Goal: Task Accomplishment & Management: Manage account settings

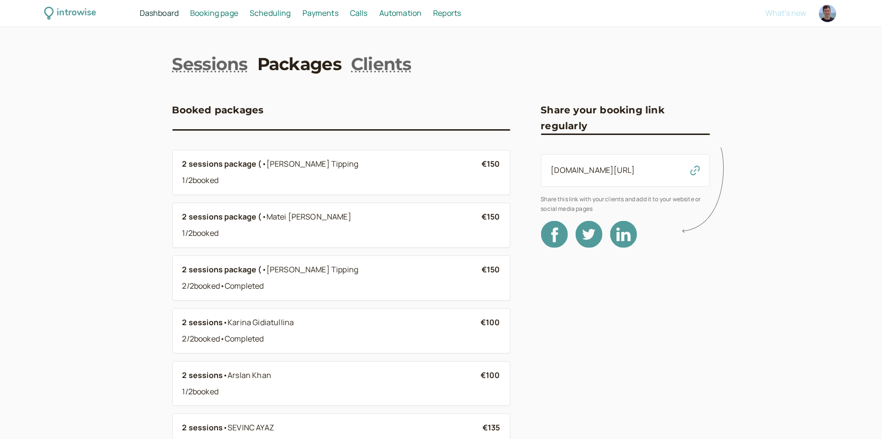
click at [263, 8] on span "Scheduling" at bounding box center [270, 13] width 41 height 11
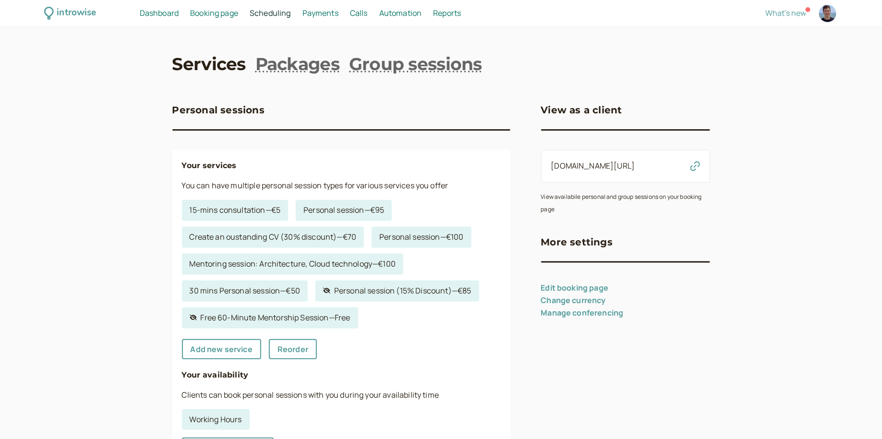
click at [230, 14] on span "Booking page" at bounding box center [214, 13] width 48 height 11
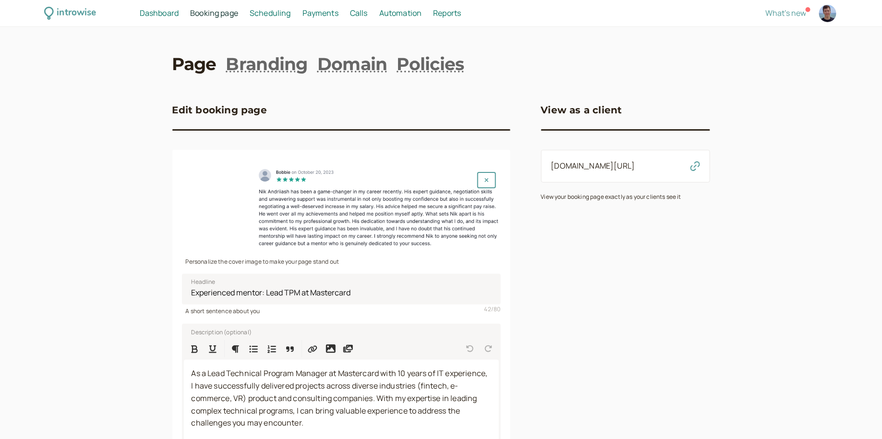
click at [518, 46] on div "introwise Dashboard Dashboard Booking page Booking Scheduling Scheduling Paymen…" at bounding box center [441, 310] width 882 height 621
click at [264, 17] on span "Scheduling" at bounding box center [270, 13] width 41 height 11
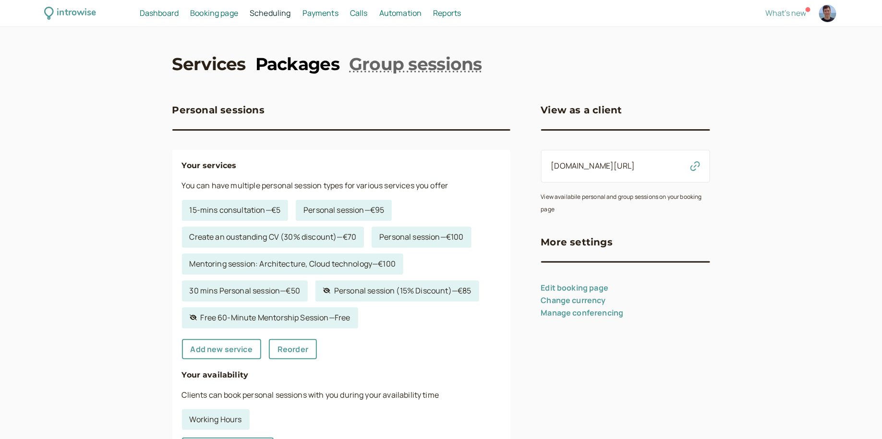
click at [300, 60] on link "Packages" at bounding box center [297, 64] width 84 height 24
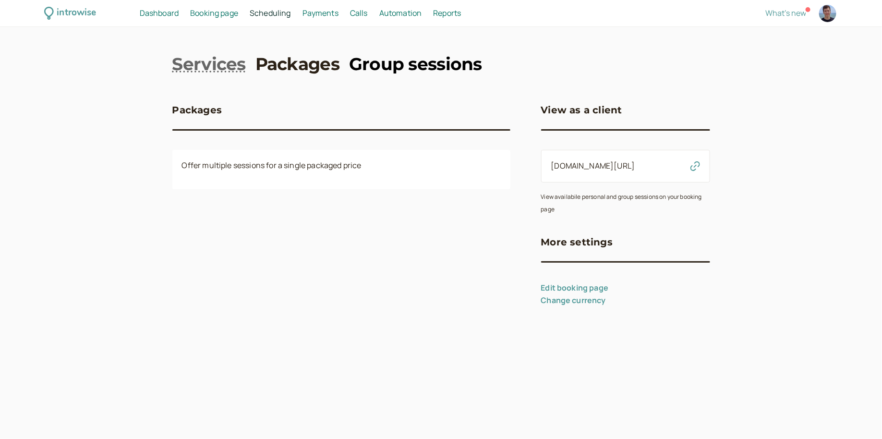
click at [366, 68] on link "Group sessions" at bounding box center [415, 64] width 133 height 24
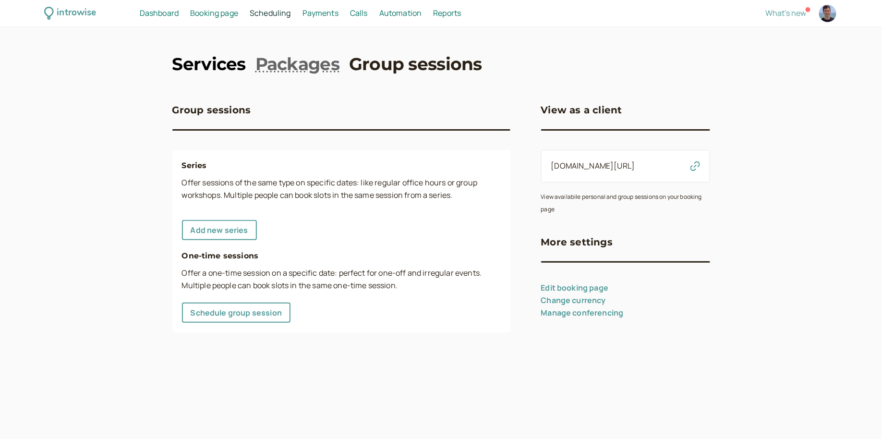
click at [214, 67] on link "Services" at bounding box center [208, 64] width 73 height 24
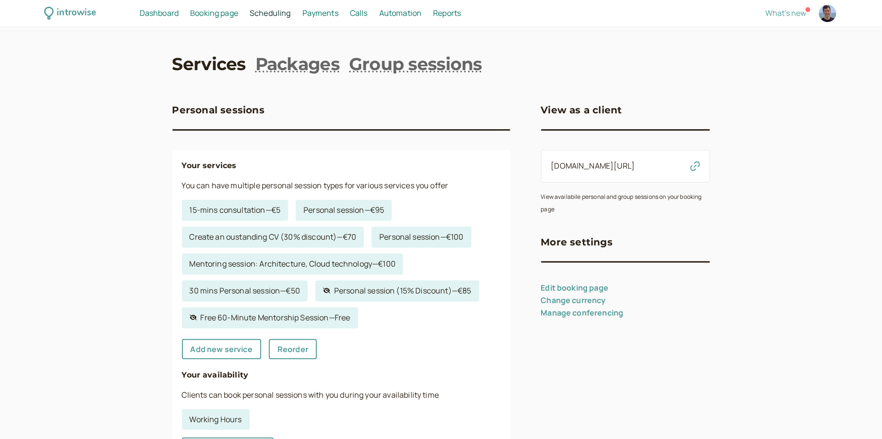
click at [228, 13] on span "Booking page" at bounding box center [214, 13] width 48 height 11
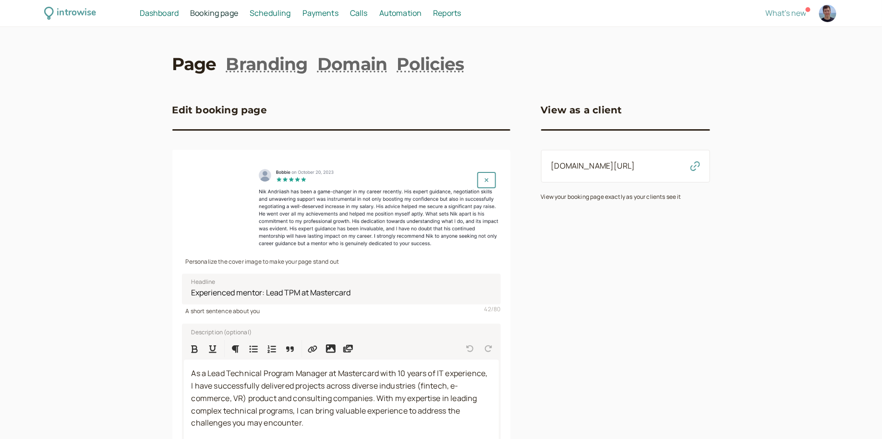
click at [312, 16] on span "Payments" at bounding box center [320, 13] width 36 height 11
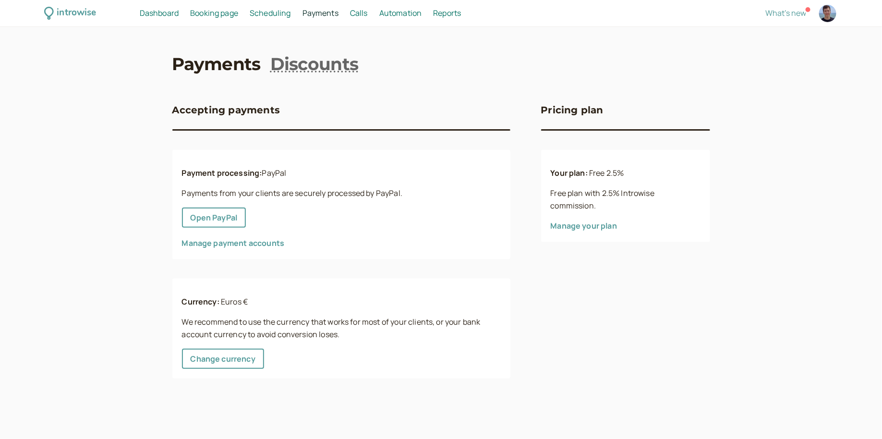
click at [362, 16] on span "Calls" at bounding box center [359, 13] width 18 height 11
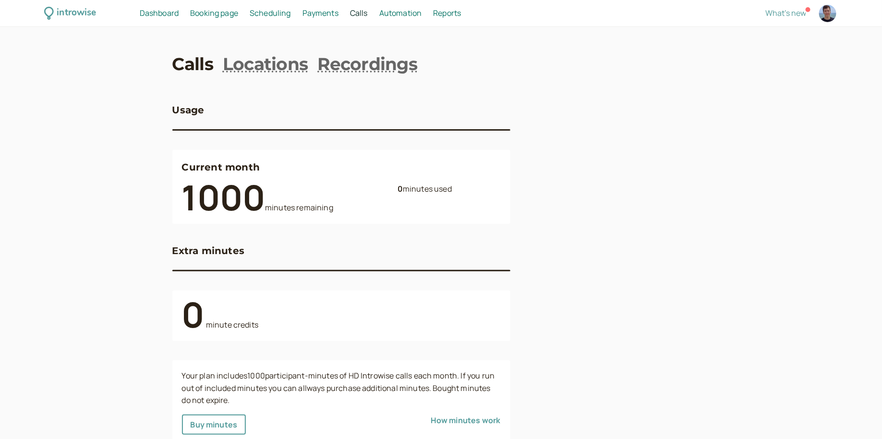
click at [274, 15] on span "Scheduling" at bounding box center [270, 13] width 41 height 11
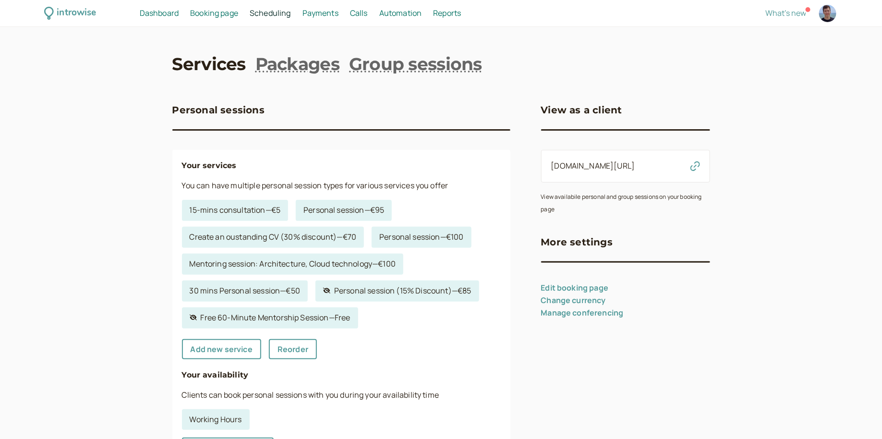
click at [165, 13] on span "Dashboard" at bounding box center [159, 13] width 39 height 11
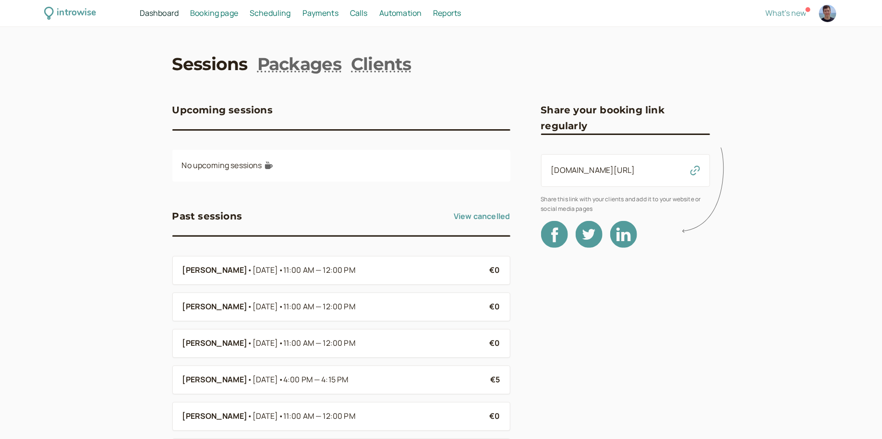
click at [204, 13] on span "Booking page" at bounding box center [214, 13] width 48 height 11
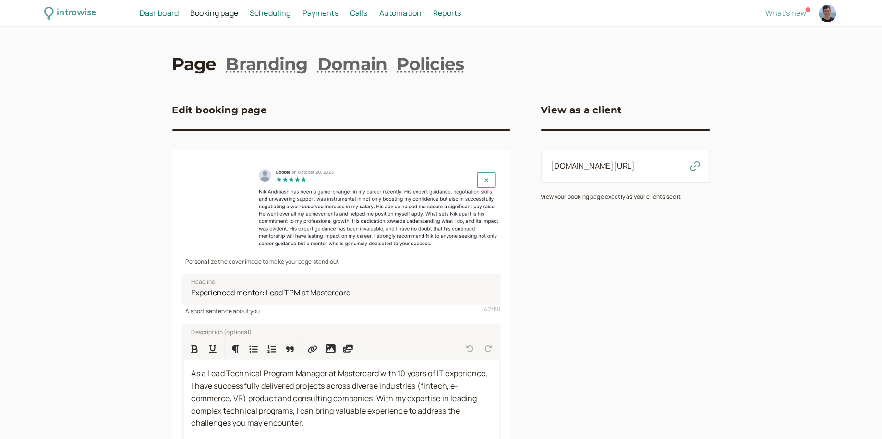
click at [269, 17] on span "Scheduling" at bounding box center [270, 13] width 41 height 11
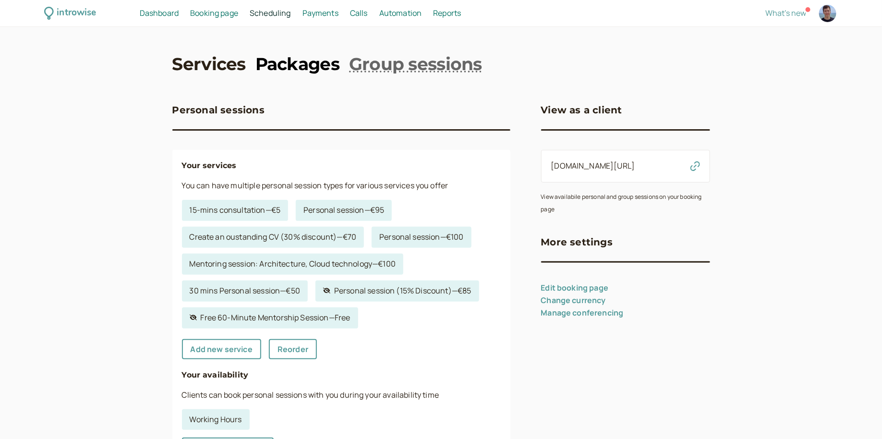
click at [277, 68] on link "Packages" at bounding box center [297, 64] width 84 height 24
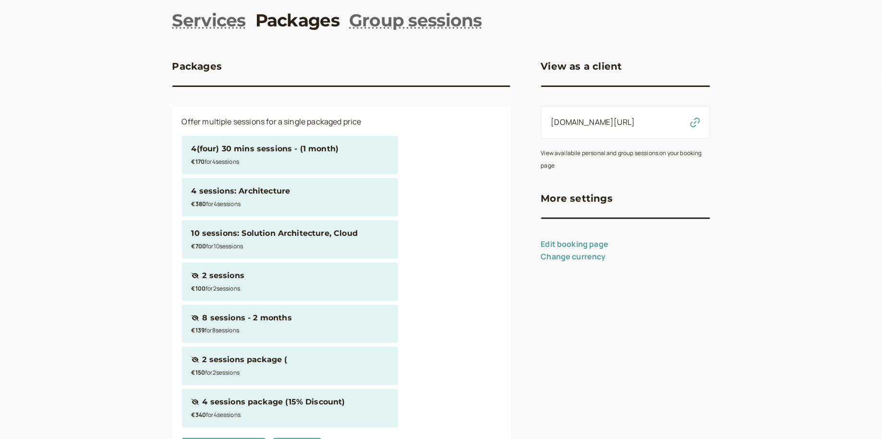
scroll to position [84, 0]
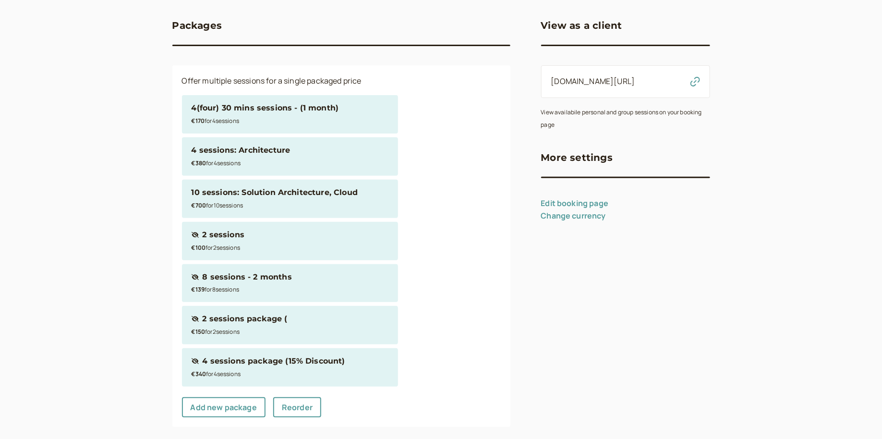
click at [263, 237] on div "Hidden package 2 sessions" at bounding box center [289, 234] width 197 height 12
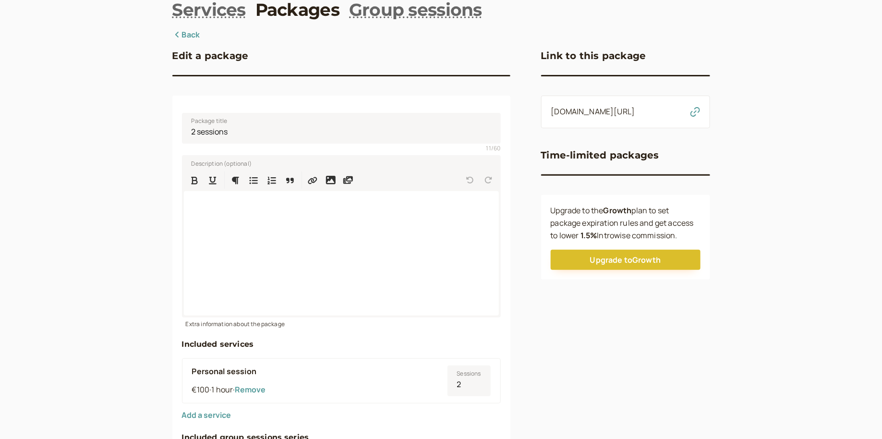
scroll to position [417, 0]
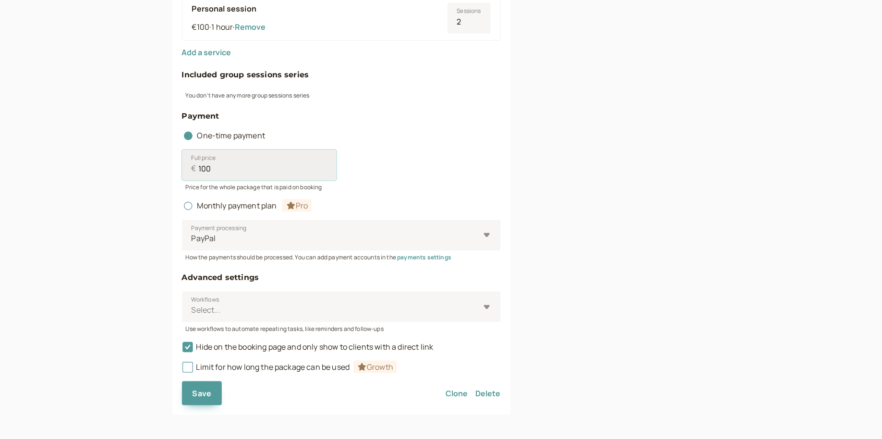
click at [219, 175] on input "100" at bounding box center [259, 165] width 155 height 31
click at [418, 144] on div "Full price € 180 Price for the whole package that is paid on booking" at bounding box center [341, 166] width 319 height 49
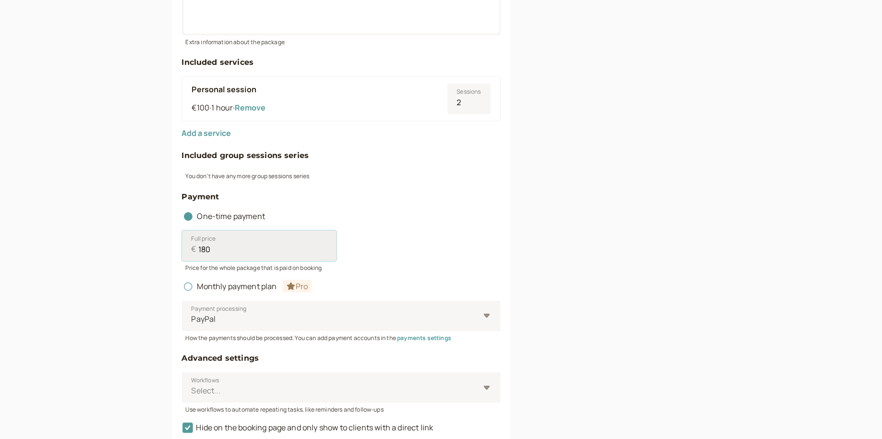
click at [218, 253] on input "180" at bounding box center [259, 245] width 155 height 31
type input "155"
click at [573, 200] on div "Link to this package introwise.com/nik-andriiash/packages/bjVIaIKOKPva2QbyehKj …" at bounding box center [625, 121] width 169 height 748
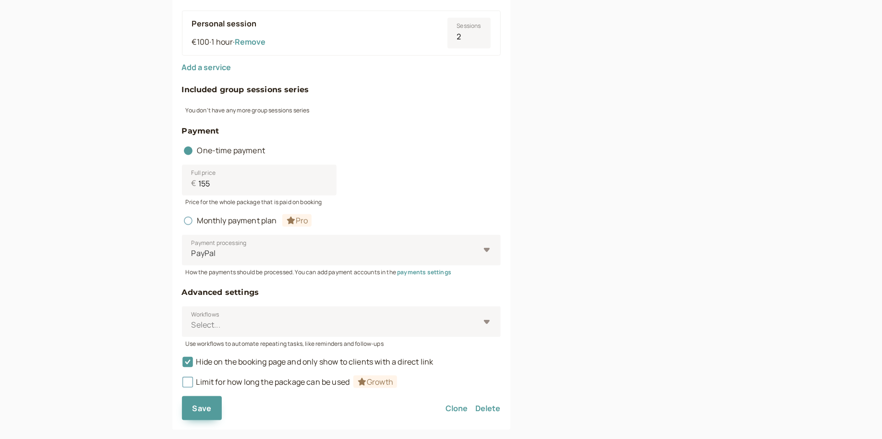
scroll to position [419, 0]
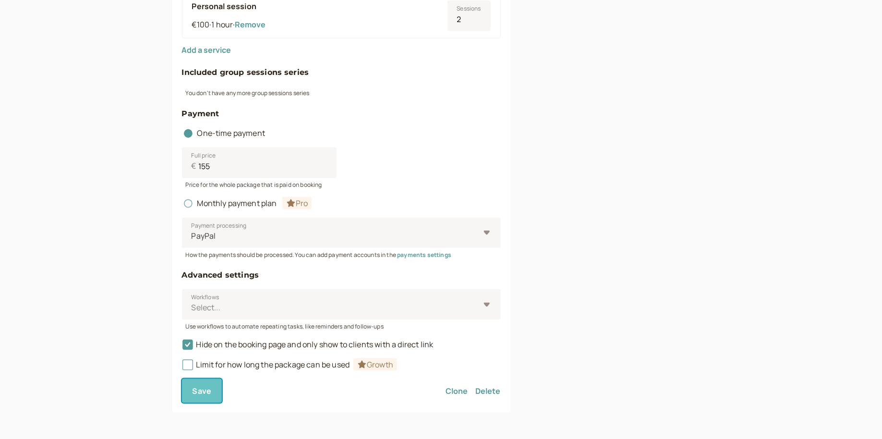
click at [194, 394] on span "Save" at bounding box center [201, 390] width 19 height 11
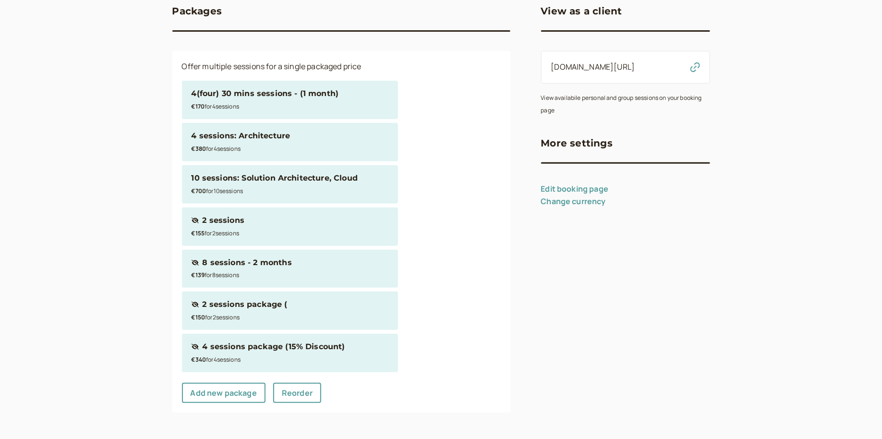
click at [307, 230] on div "€155 for 2 session s" at bounding box center [289, 233] width 197 height 12
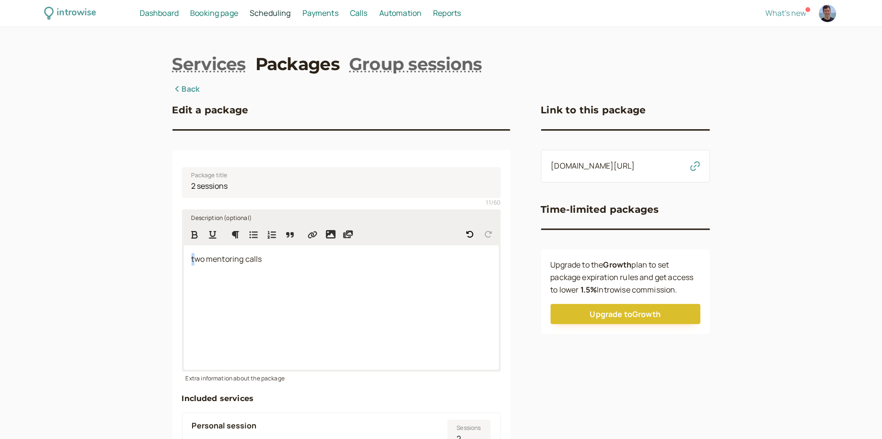
drag, startPoint x: 196, startPoint y: 256, endPoint x: 188, endPoint y: 256, distance: 8.2
click at [188, 256] on div "two mentoring calls" at bounding box center [341, 307] width 315 height 124
click at [277, 261] on p "Two mentoring calls" at bounding box center [340, 259] width 299 height 12
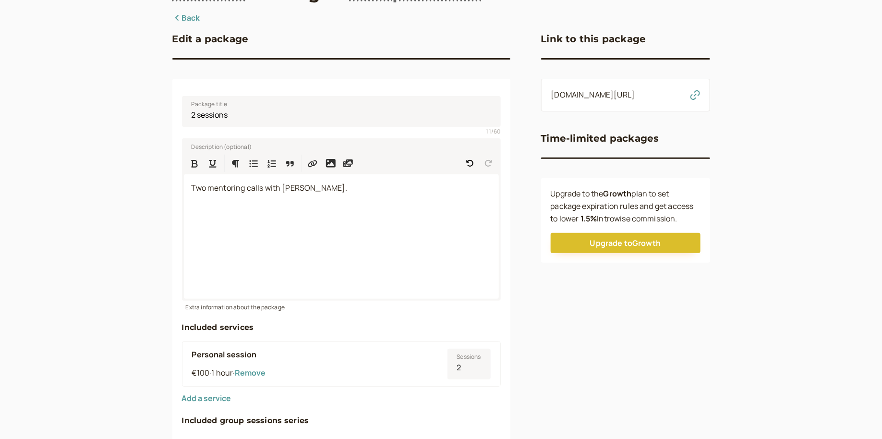
scroll to position [80, 0]
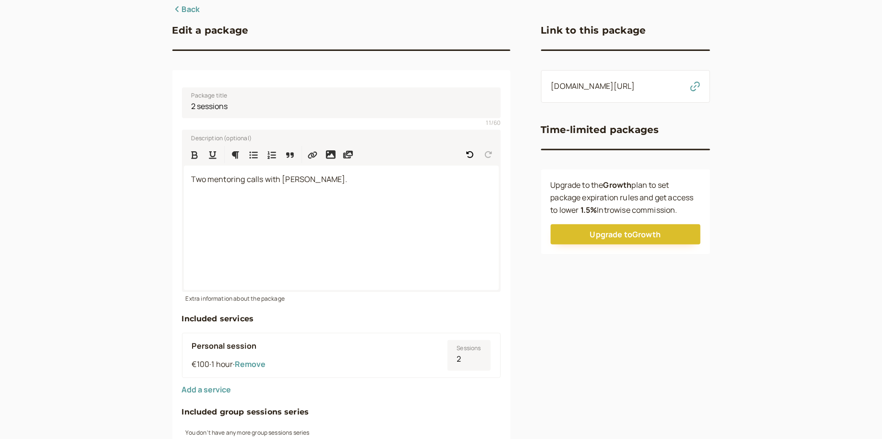
click at [537, 298] on div "Edit a package Package title 2 sessions 11 / 60 Description (optional) Two ment…" at bounding box center [440, 377] width 537 height 748
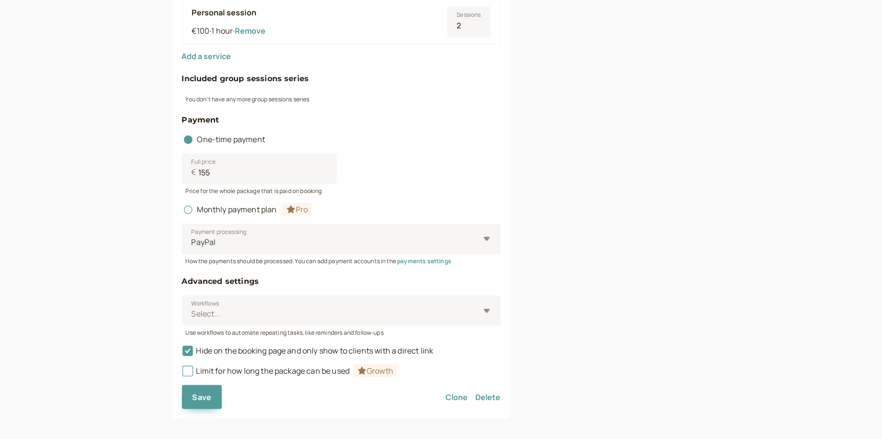
scroll to position [419, 0]
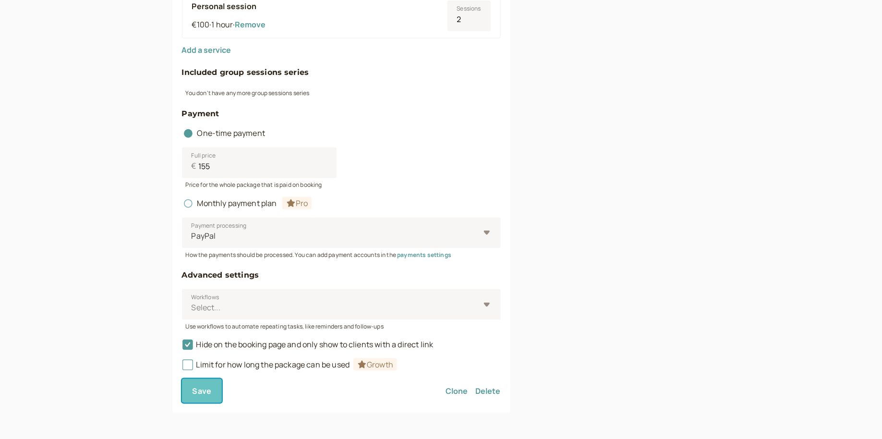
click at [191, 387] on button "Save" at bounding box center [202, 391] width 40 height 24
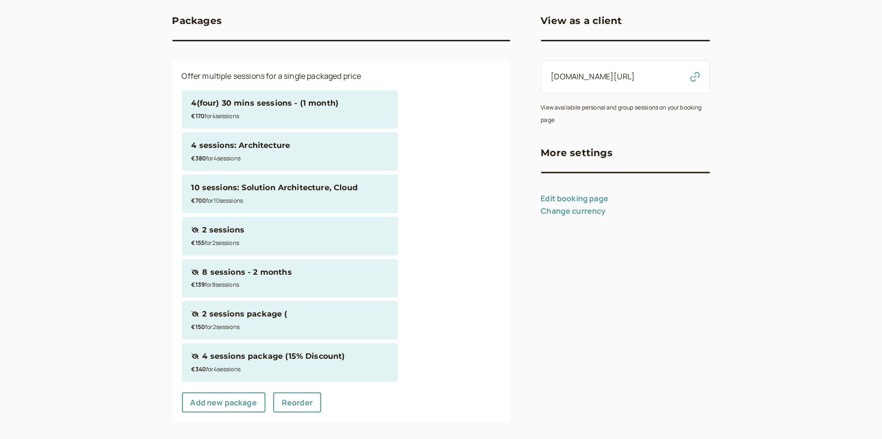
scroll to position [99, 0]
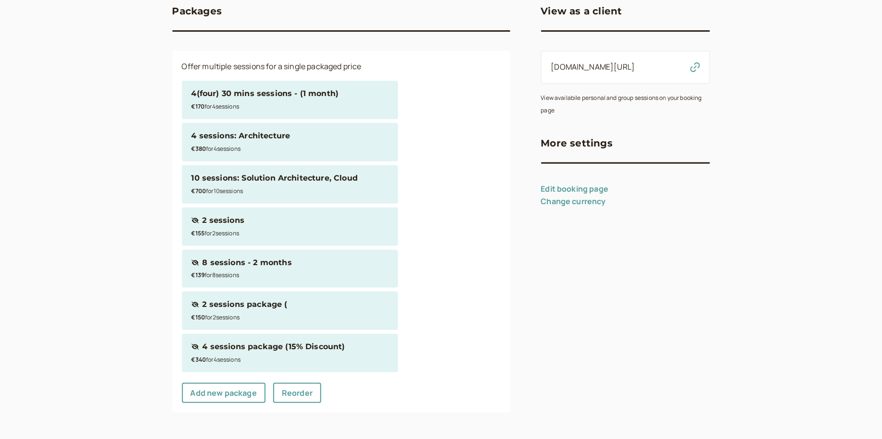
click at [265, 225] on div "Hidden package 2 sessions" at bounding box center [289, 220] width 197 height 12
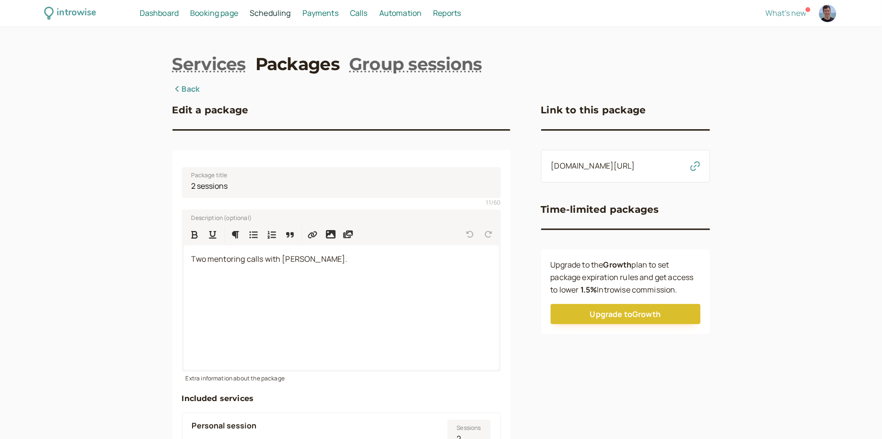
click at [692, 171] on icon "button" at bounding box center [695, 166] width 10 height 10
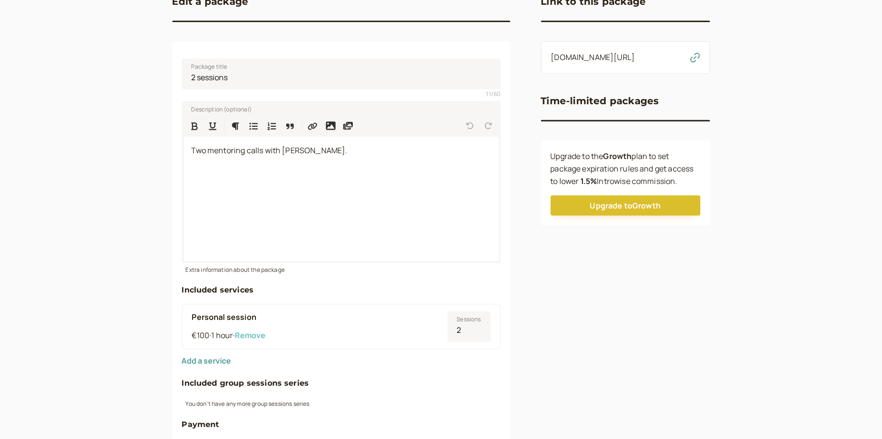
click at [250, 335] on button "Remove" at bounding box center [250, 335] width 31 height 9
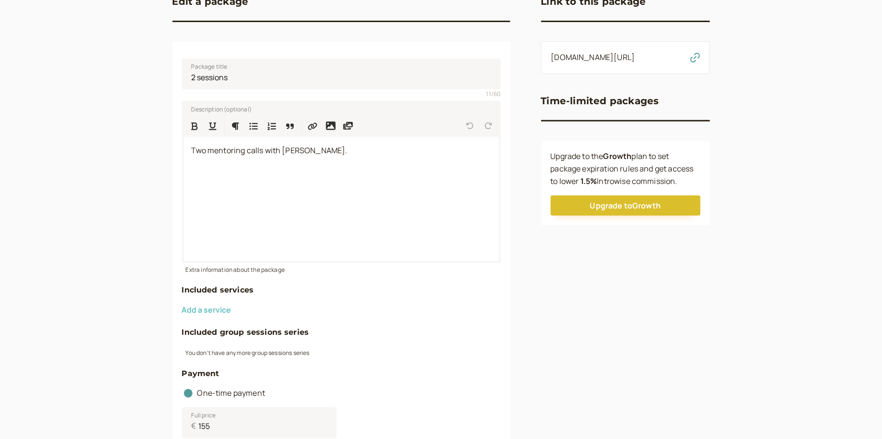
click at [210, 310] on button "Add a service" at bounding box center [206, 309] width 49 height 9
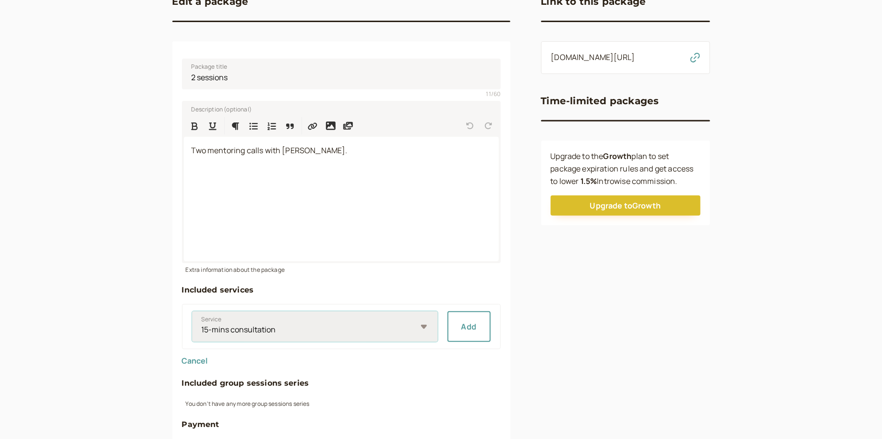
click at [358, 322] on select "15-mins consultation Create an oustanding CV (30% discount) Free 60-Minute Ment…" at bounding box center [315, 326] width 246 height 31
select select "1dc1af1117"
click at [192, 311] on select "15-mins consultation Create an oustanding CV (30% discount) Free 60-Minute Ment…" at bounding box center [315, 326] width 246 height 31
click at [467, 332] on button "Add" at bounding box center [468, 326] width 43 height 31
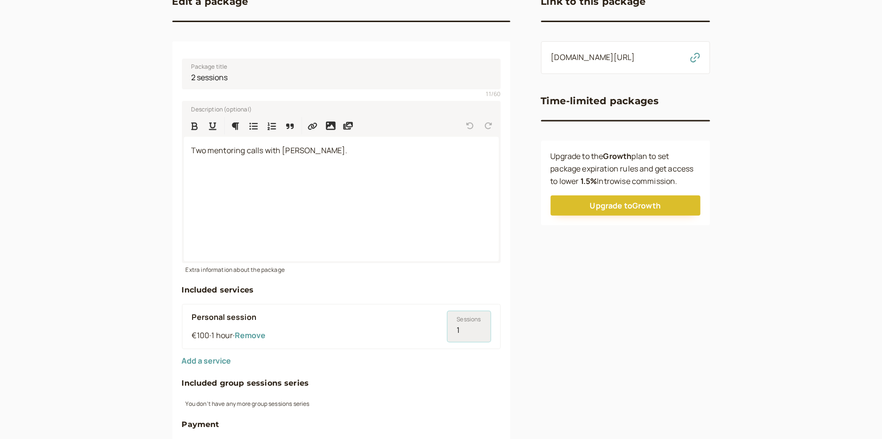
click at [479, 327] on input "1" at bounding box center [468, 326] width 43 height 31
type input "2"
click at [479, 327] on input "2" at bounding box center [468, 326] width 43 height 31
click at [408, 377] on h4 "Included group sessions series" at bounding box center [341, 383] width 319 height 12
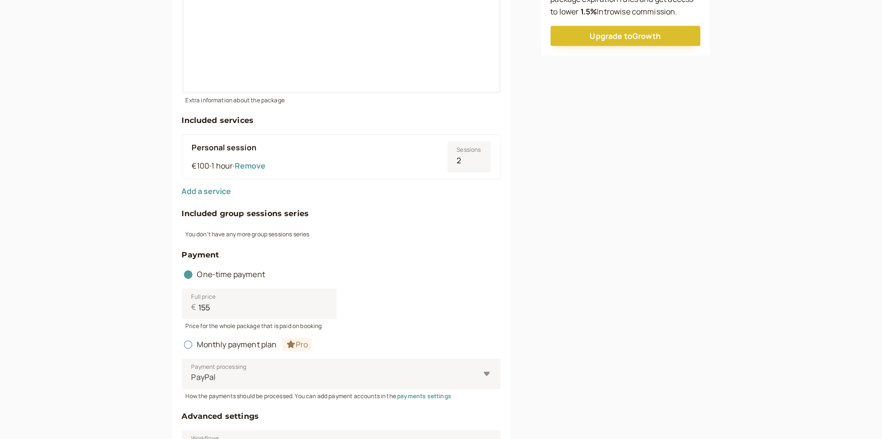
scroll to position [419, 0]
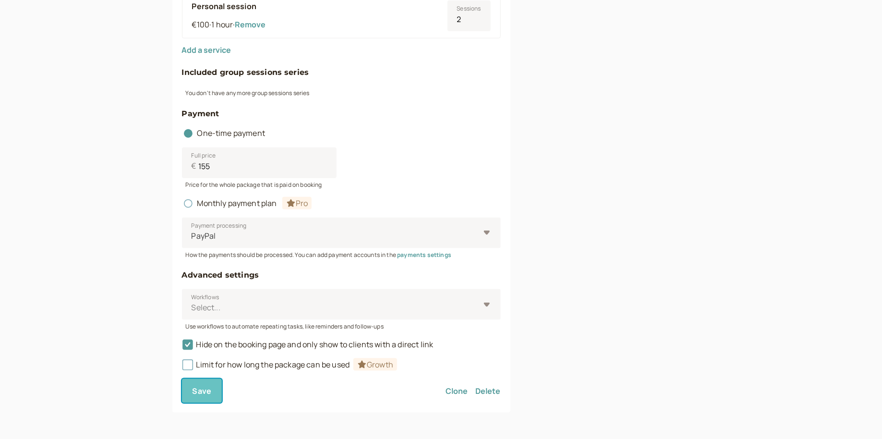
click at [208, 395] on span "Save" at bounding box center [201, 390] width 19 height 11
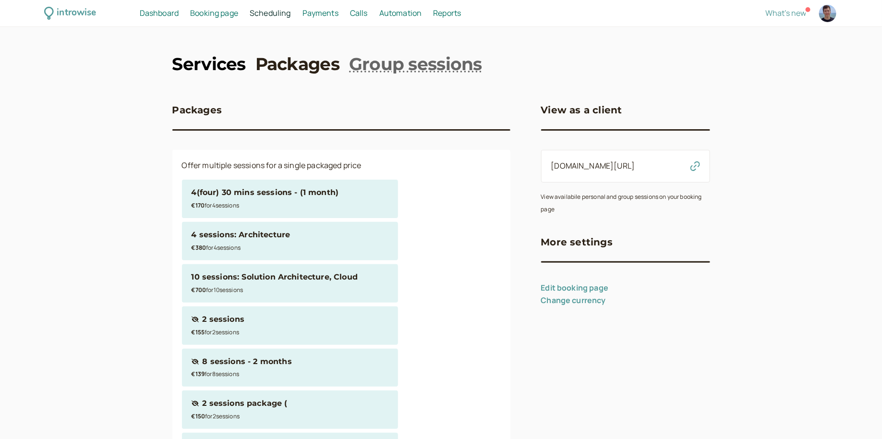
click at [219, 65] on link "Services" at bounding box center [208, 64] width 73 height 24
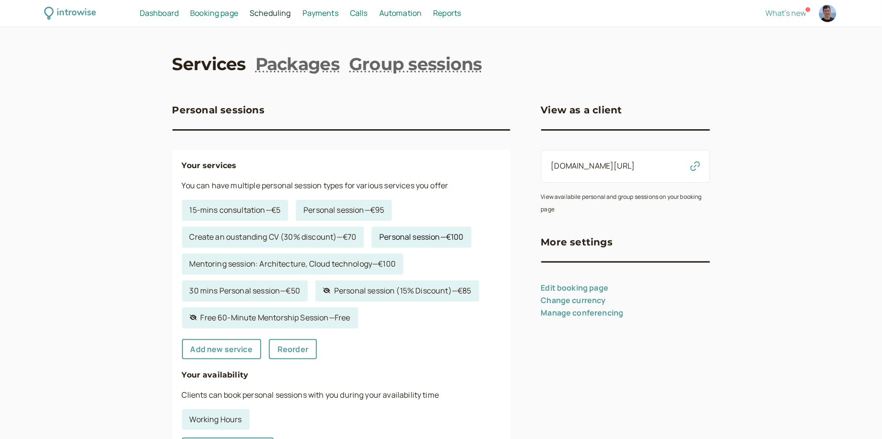
click at [419, 240] on link "Personal session — €100" at bounding box center [420, 237] width 99 height 21
select select "60"
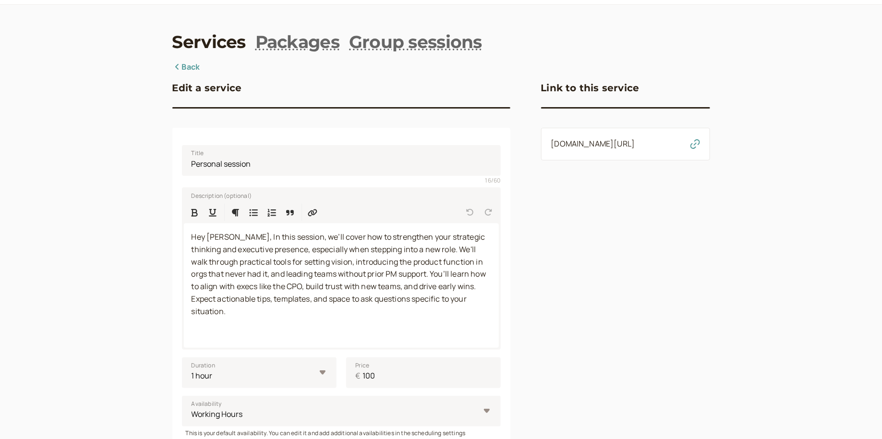
scroll to position [23, 0]
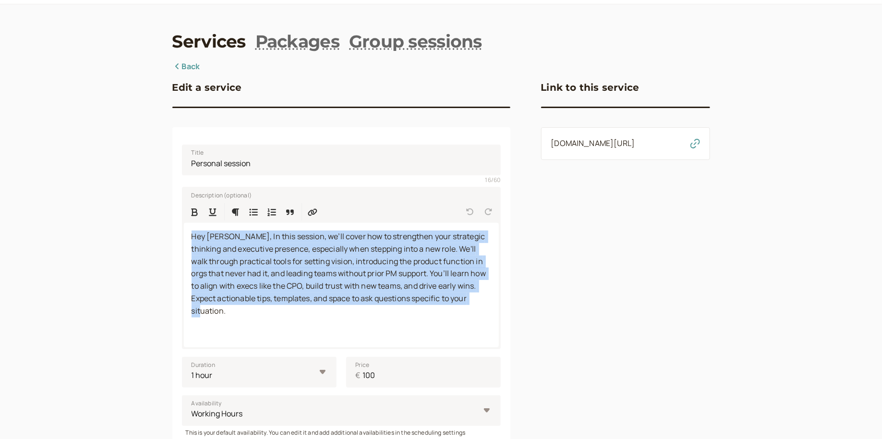
drag, startPoint x: 235, startPoint y: 318, endPoint x: 121, endPoint y: 148, distance: 203.8
click at [121, 148] on div "introwise Dashboard Dashboard Booking page Booking Scheduling Scheduling Paymen…" at bounding box center [441, 345] width 882 height 737
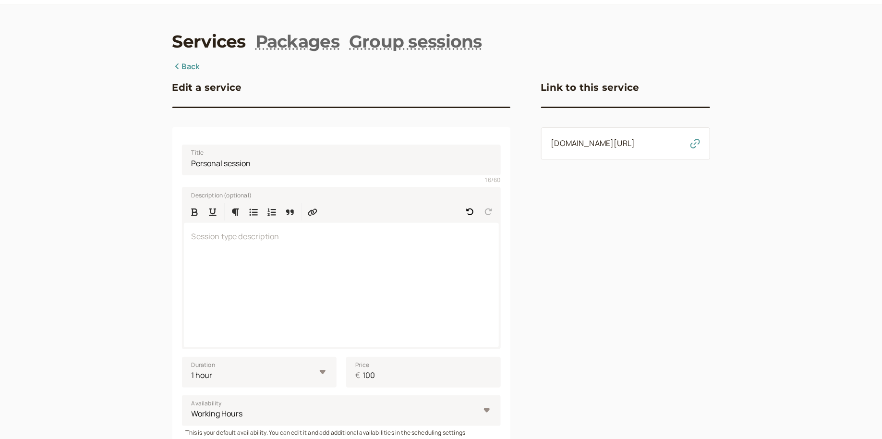
click at [127, 217] on div "introwise Dashboard Dashboard Booking page Booking Scheduling Scheduling Paymen…" at bounding box center [441, 345] width 882 height 737
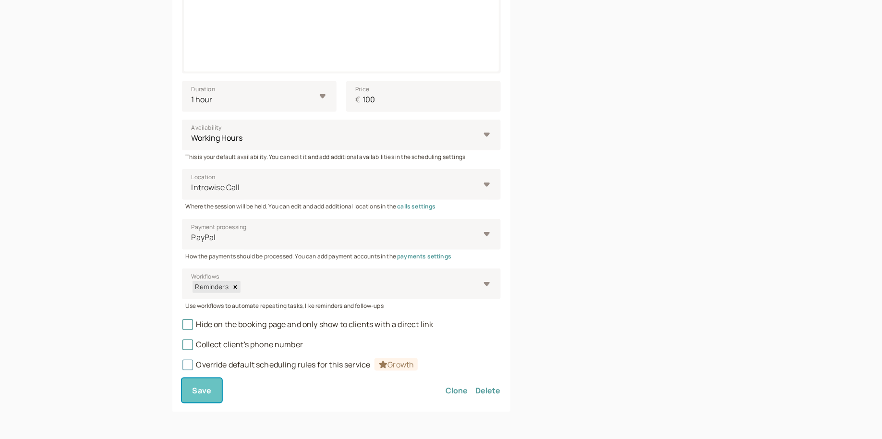
click at [190, 386] on button "Save" at bounding box center [202, 390] width 40 height 24
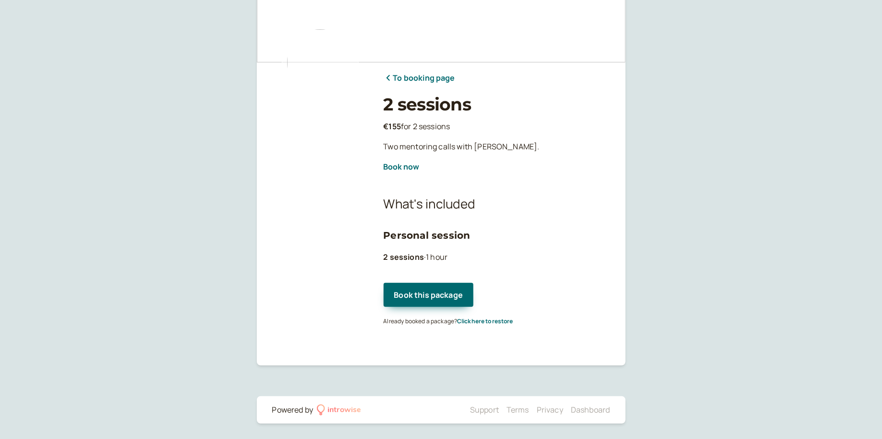
scroll to position [57, 0]
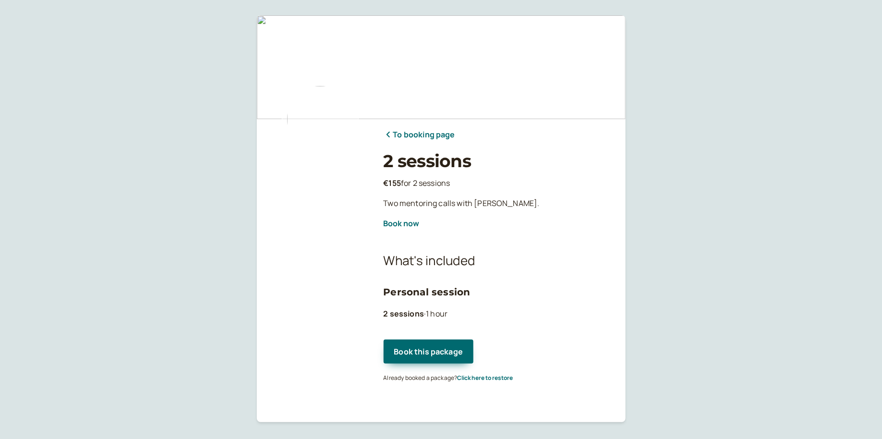
scroll to position [57, 0]
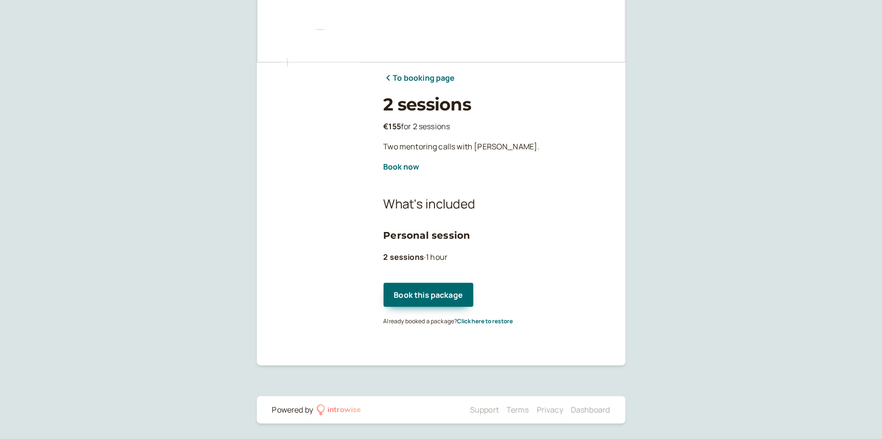
click at [416, 204] on h2 "What's included" at bounding box center [496, 203] width 227 height 19
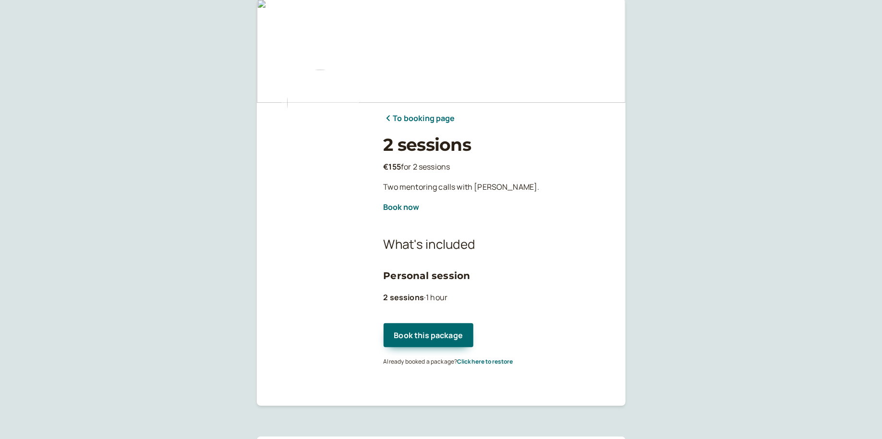
scroll to position [0, 0]
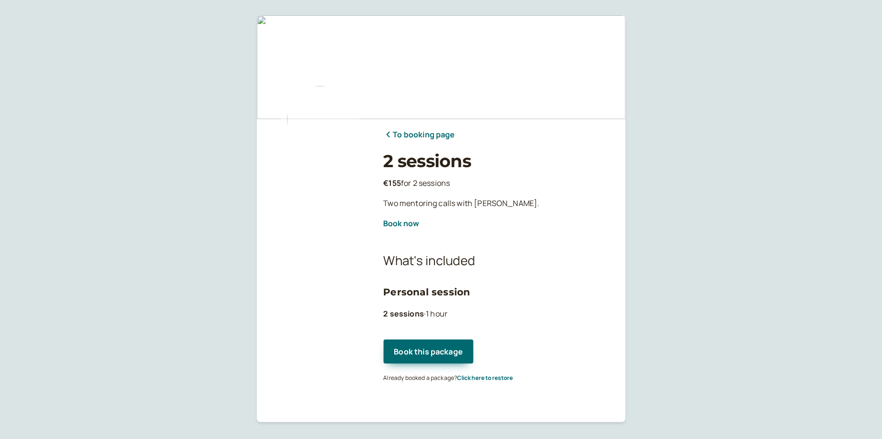
click at [682, 106] on div "To booking page 2 sessions €155 for 2 sessions Two mentoring calls with [PERSON…" at bounding box center [441, 247] width 882 height 495
